Goal: Task Accomplishment & Management: Manage account settings

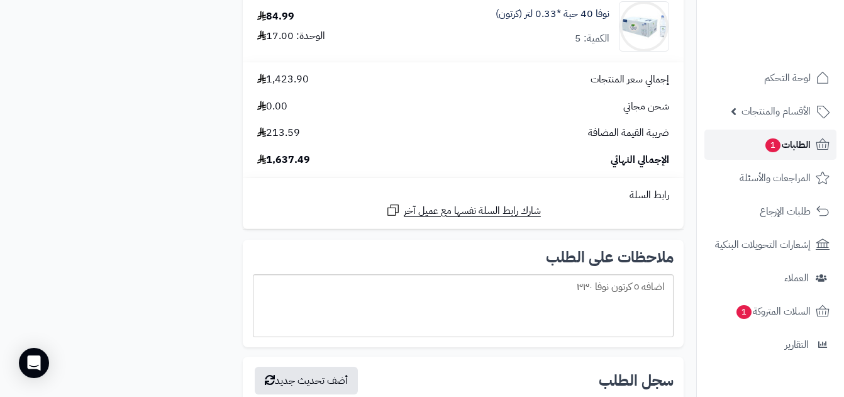
scroll to position [1987, 0]
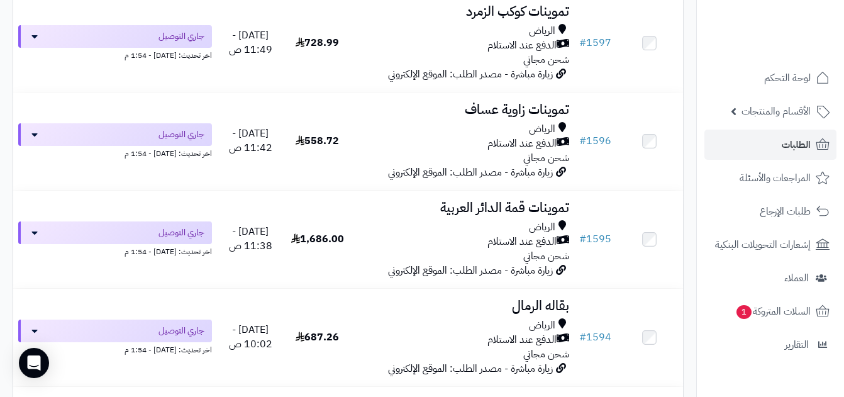
scroll to position [422, 0]
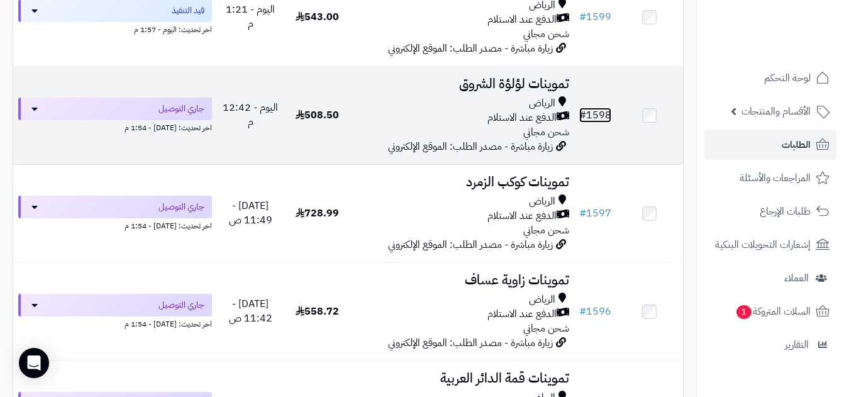
click at [598, 123] on link "# 1598" at bounding box center [595, 114] width 32 height 15
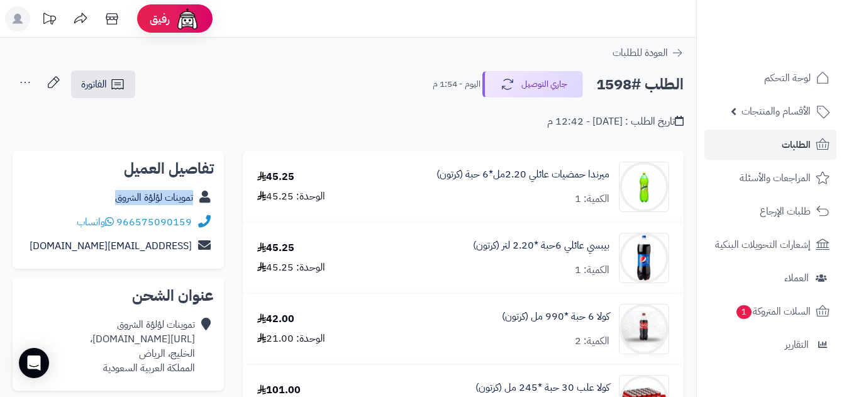
copy div "تموينات لؤلؤة الشروق"
drag, startPoint x: 110, startPoint y: 197, endPoint x: 197, endPoint y: 201, distance: 87.5
click at [197, 201] on div "تموينات لؤلؤة الشروق" at bounding box center [118, 197] width 191 height 25
click at [113, 87] on icon at bounding box center [117, 84] width 15 height 15
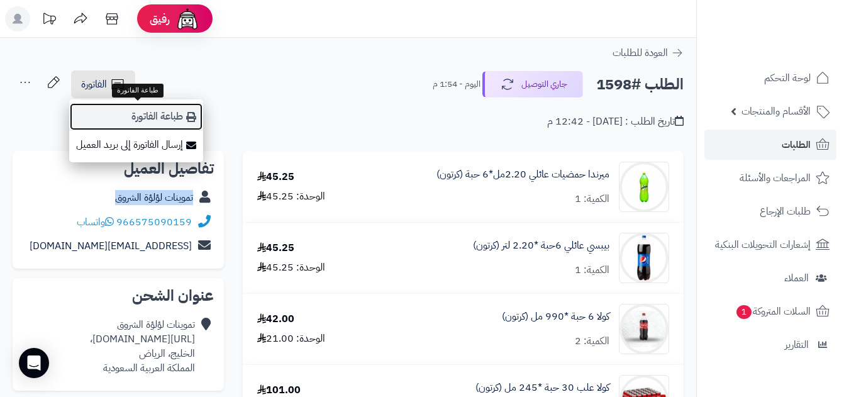
click at [149, 113] on link "طباعة الفاتورة" at bounding box center [136, 116] width 134 height 28
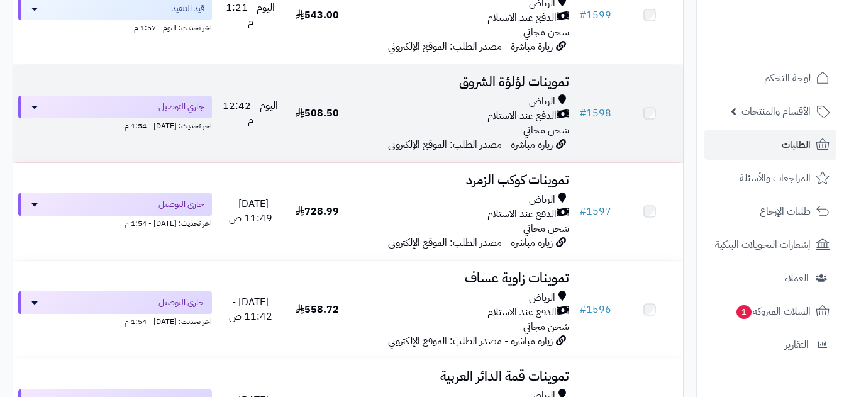
scroll to position [422, 0]
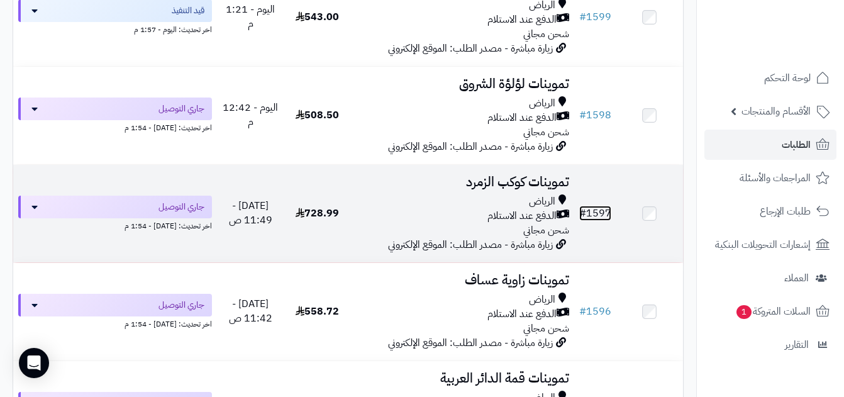
click at [593, 221] on link "# 1597" at bounding box center [595, 213] width 32 height 15
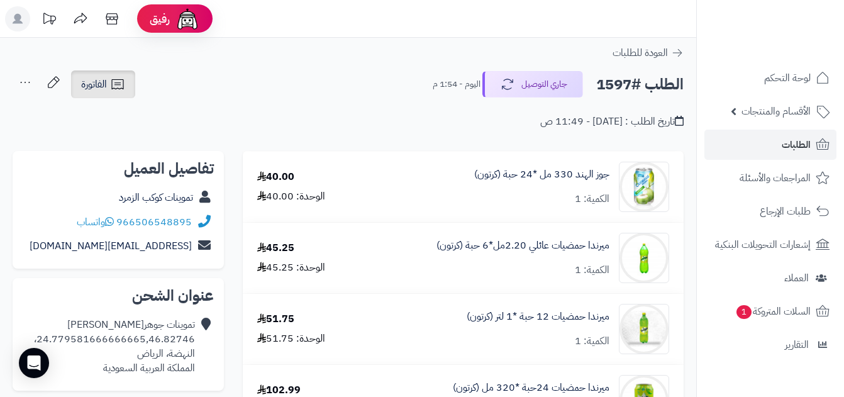
click at [107, 77] on link "الفاتورة" at bounding box center [103, 84] width 64 height 28
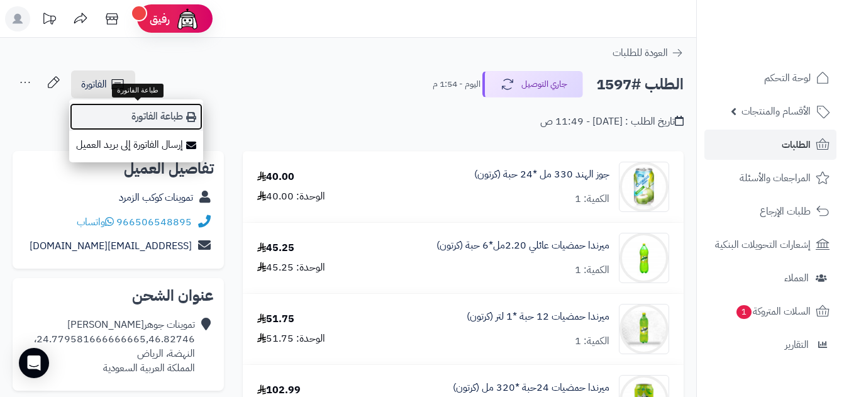
click at [160, 116] on link "طباعة الفاتورة" at bounding box center [136, 116] width 134 height 28
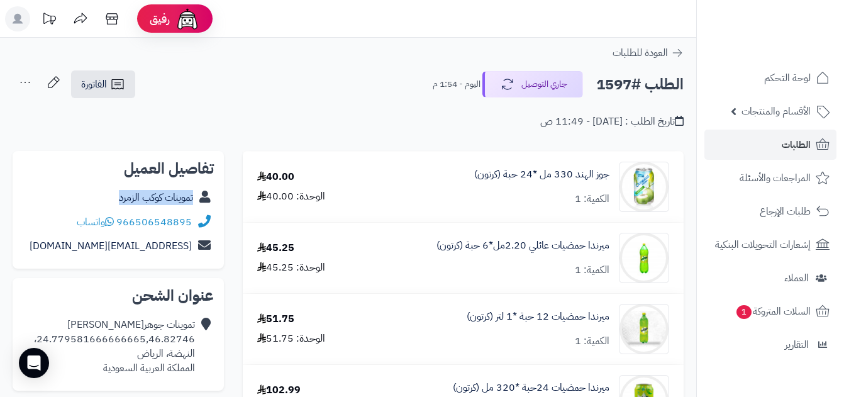
copy div "تموينات كوكب الزمرد"
drag, startPoint x: 112, startPoint y: 199, endPoint x: 197, endPoint y: 202, distance: 84.9
click at [197, 202] on div "تموينات كوكب الزمرد" at bounding box center [118, 197] width 191 height 25
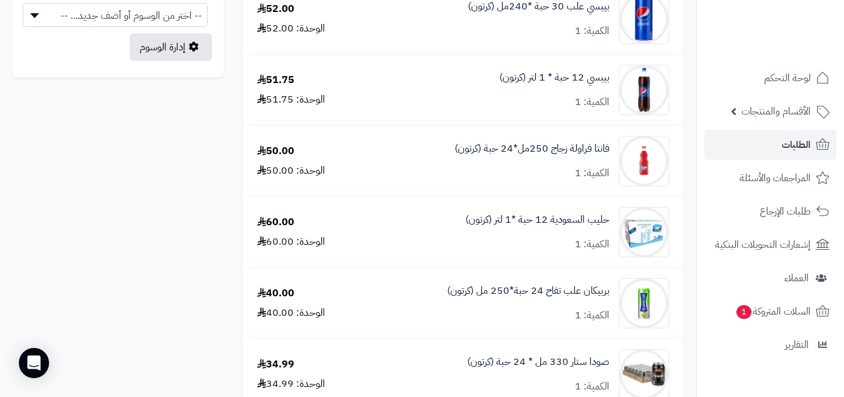
scroll to position [737, 0]
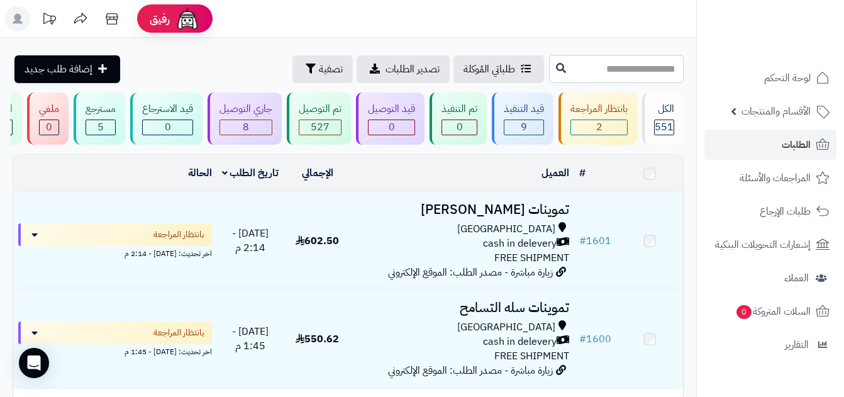
scroll to position [422, 0]
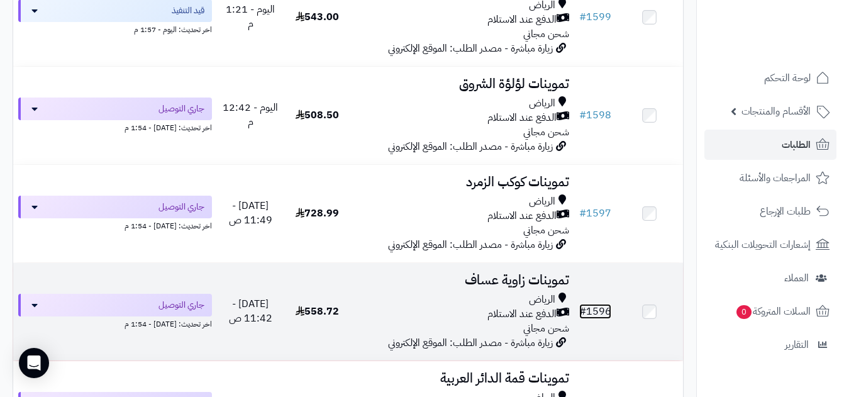
click at [596, 317] on link "# 1596" at bounding box center [595, 311] width 32 height 15
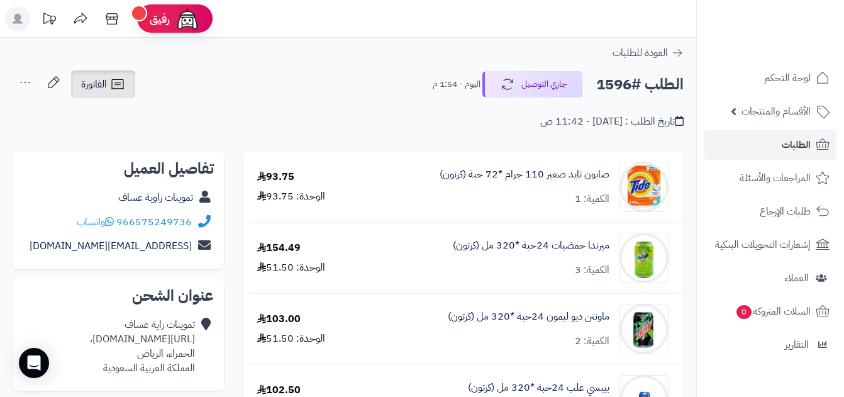
click at [95, 84] on span "الفاتورة" at bounding box center [94, 84] width 26 height 15
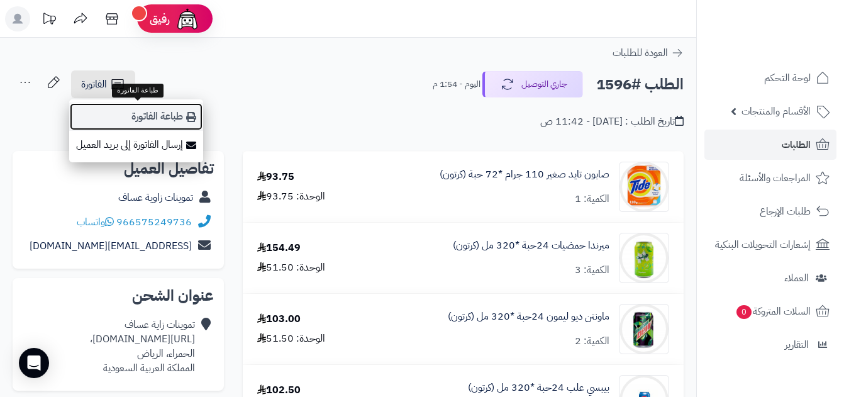
click at [146, 109] on link "طباعة الفاتورة" at bounding box center [136, 116] width 134 height 28
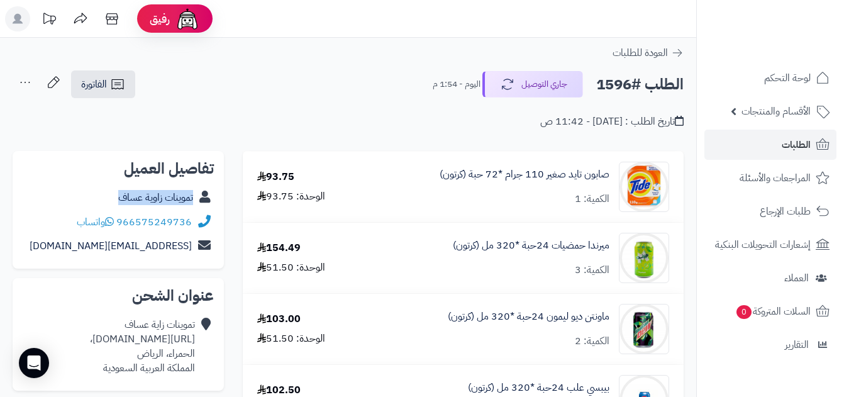
copy div "تموينات زاوية عساف"
drag, startPoint x: 109, startPoint y: 194, endPoint x: 199, endPoint y: 204, distance: 90.4
click at [199, 204] on div "تموينات زاوية عساف" at bounding box center [118, 197] width 191 height 25
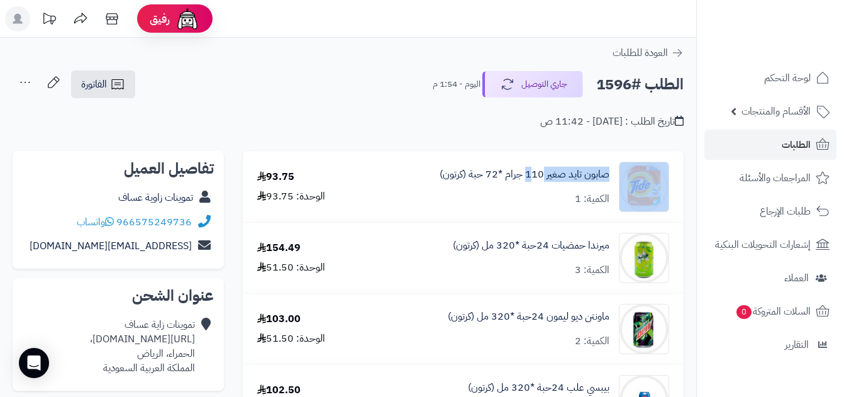
copy div "صابون تايد صغير 1"
drag, startPoint x: 614, startPoint y: 173, endPoint x: 506, endPoint y: 128, distance: 116.6
click at [534, 186] on div "صابون تايد صغير 110 جرام *72 حبة (كرتون) الكمية: 1" at bounding box center [522, 187] width 311 height 50
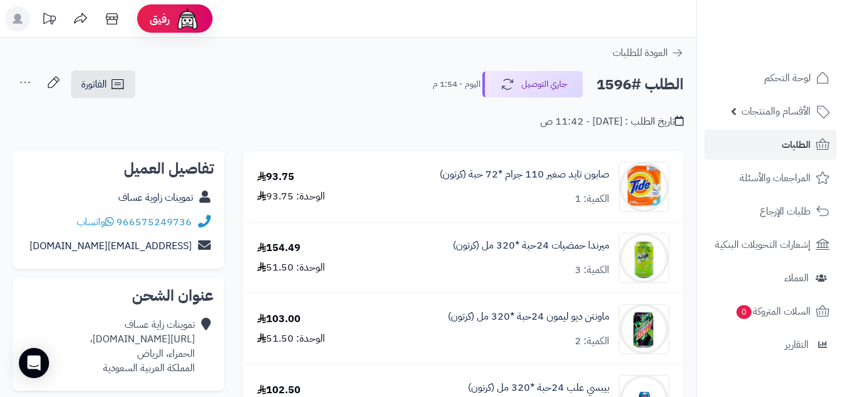
click at [565, 191] on div "صابون تايد صغير 110 جرام *72 حبة (كرتون) الكمية: 1" at bounding box center [524, 186] width 170 height 39
copy link "صابون تايد صغير"
drag, startPoint x: 612, startPoint y: 172, endPoint x: 546, endPoint y: 185, distance: 67.3
click at [546, 185] on div "صابون تايد صغير 110 جرام *72 حبة (كرتون) الكمية: 1" at bounding box center [522, 187] width 311 height 50
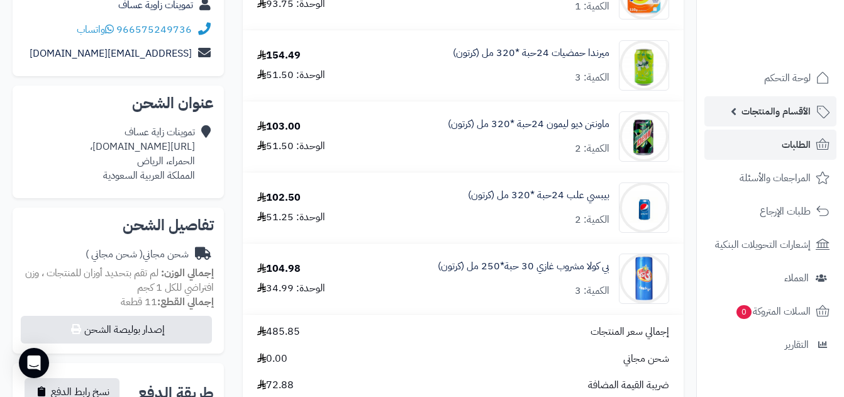
scroll to position [251, 0]
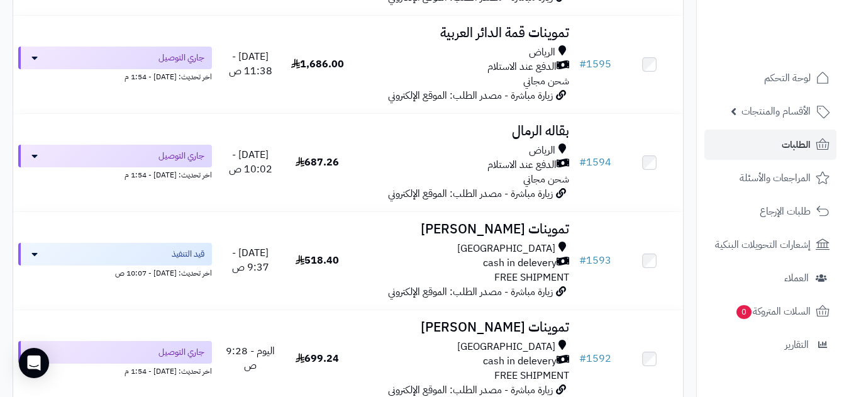
scroll to position [784, 0]
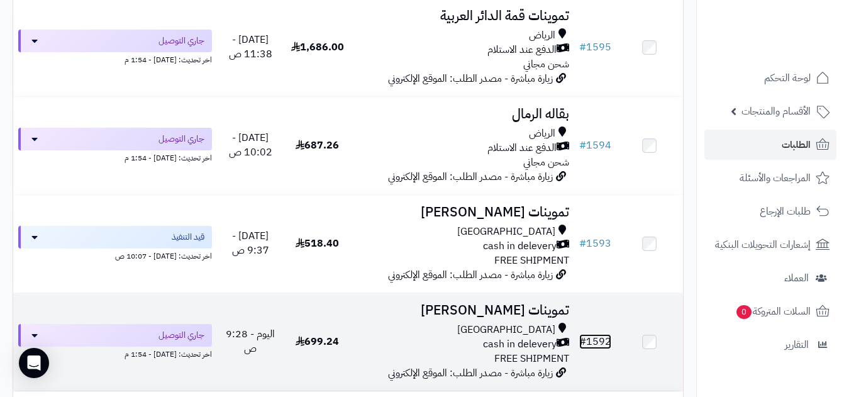
click at [600, 346] on link "# 1592" at bounding box center [595, 341] width 32 height 15
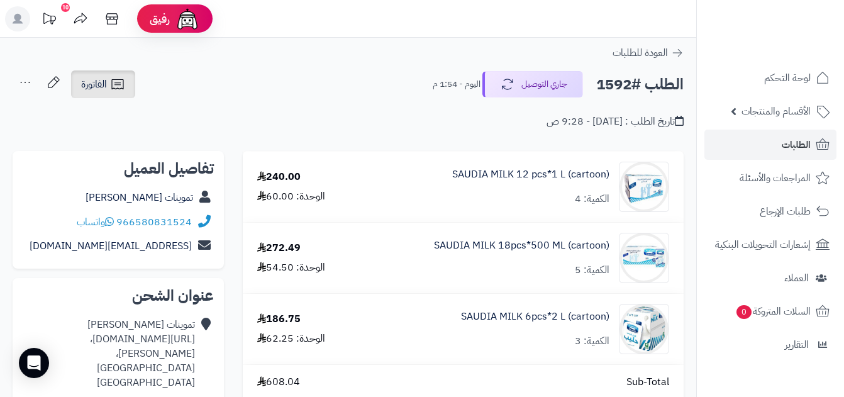
click at [102, 85] on span "الفاتورة" at bounding box center [94, 84] width 26 height 15
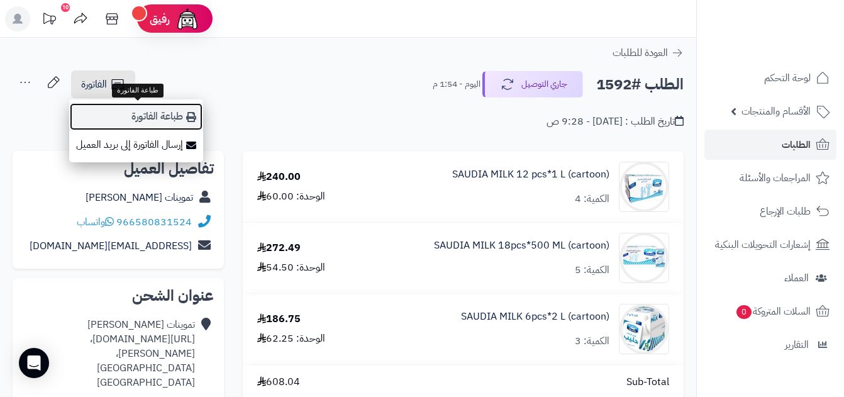
click at [143, 119] on link "طباعة الفاتورة" at bounding box center [136, 116] width 134 height 28
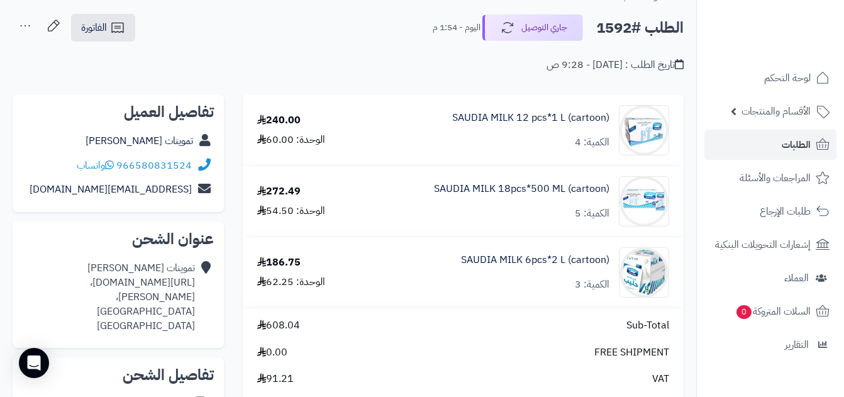
scroll to position [63, 0]
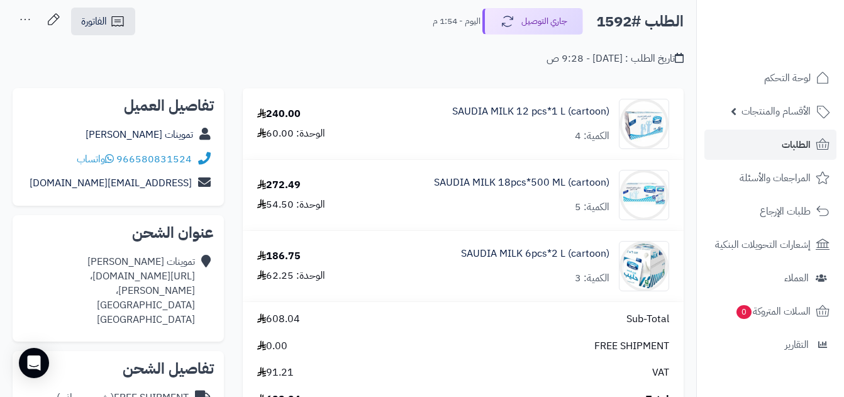
copy div "تموينات [PERSON_NAME]"
drag, startPoint x: 105, startPoint y: 134, endPoint x: 198, endPoint y: 141, distance: 93.3
click at [198, 141] on div "تموينات [PERSON_NAME]" at bounding box center [118, 135] width 191 height 25
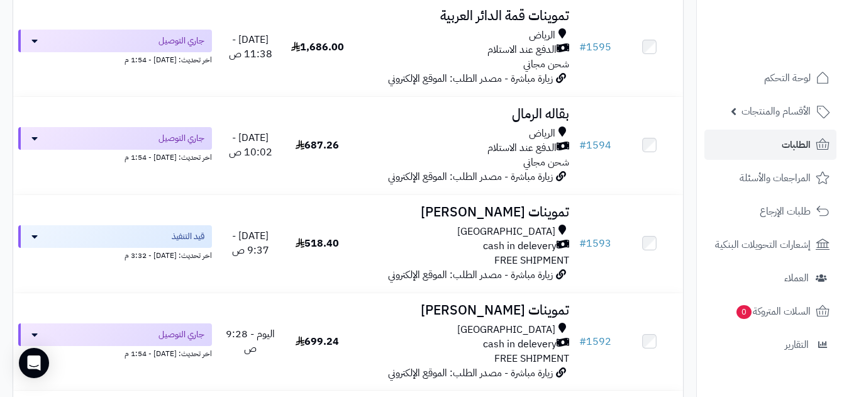
scroll to position [784, 0]
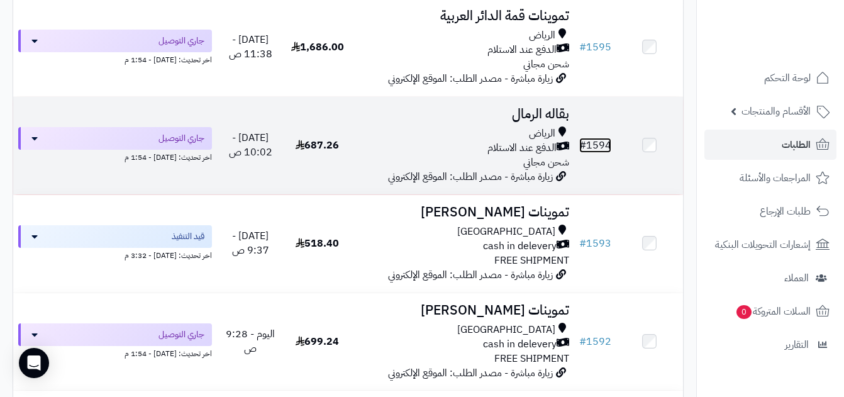
click at [599, 150] on link "# 1594" at bounding box center [595, 145] width 32 height 15
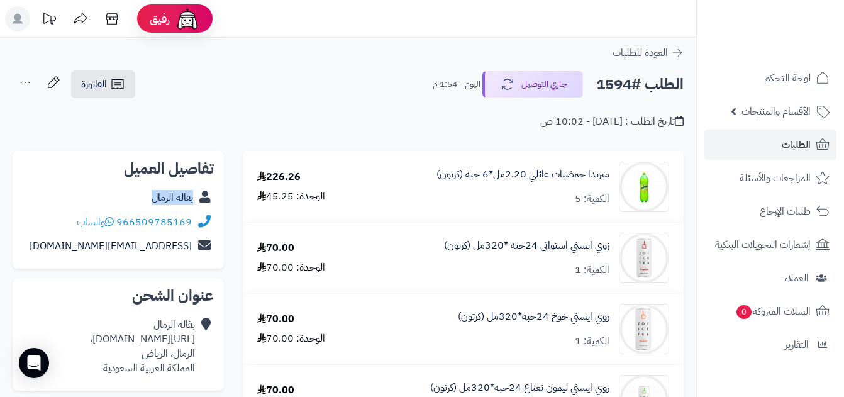
copy div "بقاله الرمال"
drag, startPoint x: 162, startPoint y: 192, endPoint x: 197, endPoint y: 202, distance: 37.0
click at [197, 202] on div "بقاله الرمال" at bounding box center [118, 197] width 191 height 25
click at [115, 84] on icon at bounding box center [117, 84] width 15 height 15
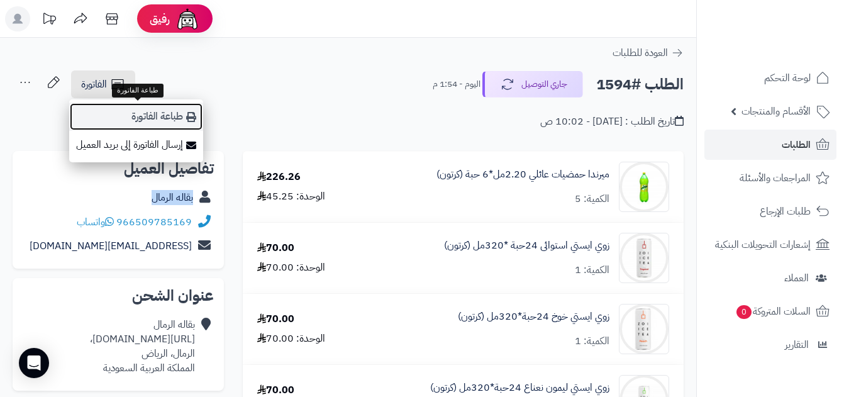
click at [148, 118] on link "طباعة الفاتورة" at bounding box center [136, 116] width 134 height 28
